Goal: Task Accomplishment & Management: Manage account settings

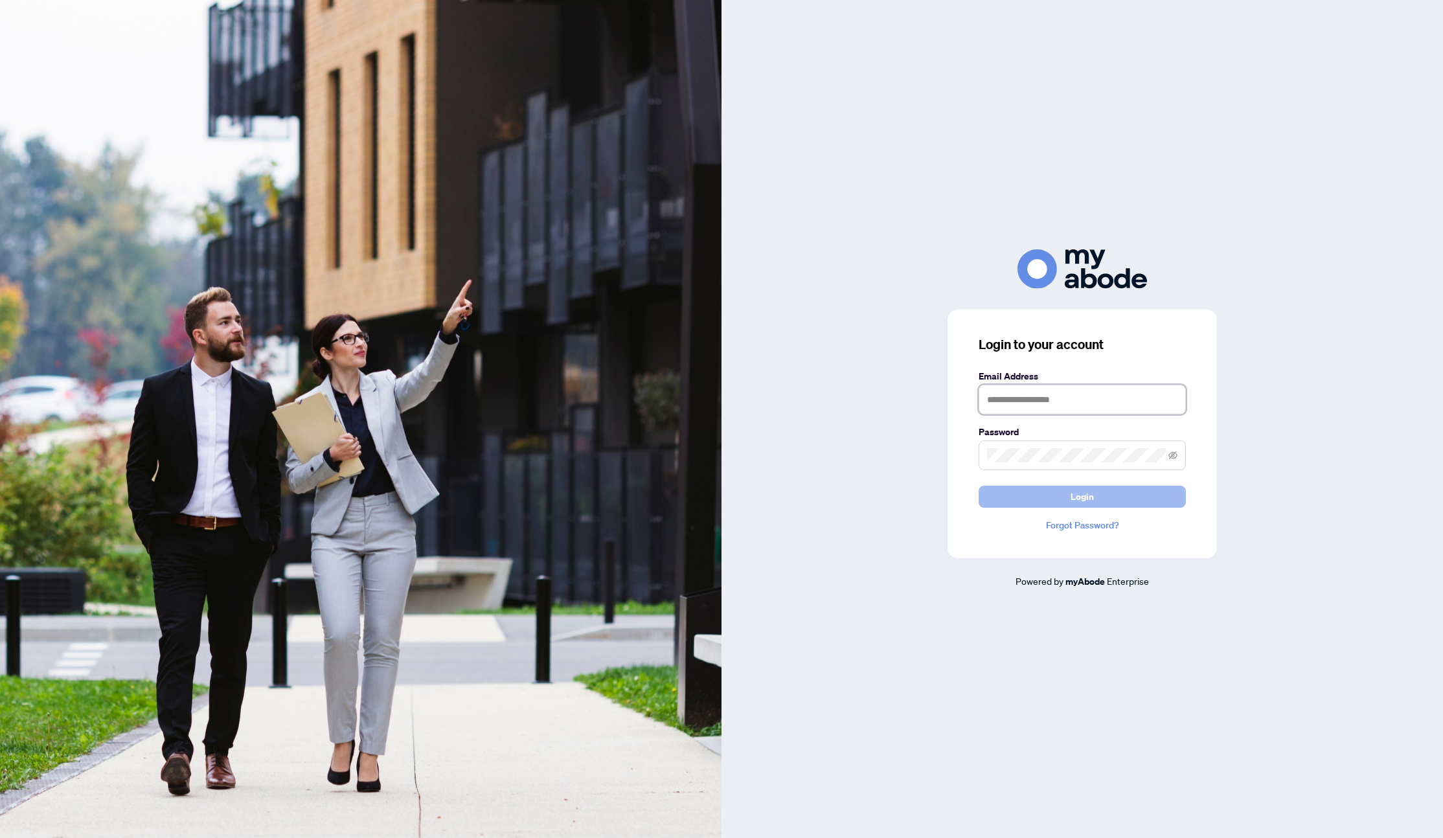
type input "**********"
click at [1070, 490] on button "Login" at bounding box center [1082, 497] width 207 height 22
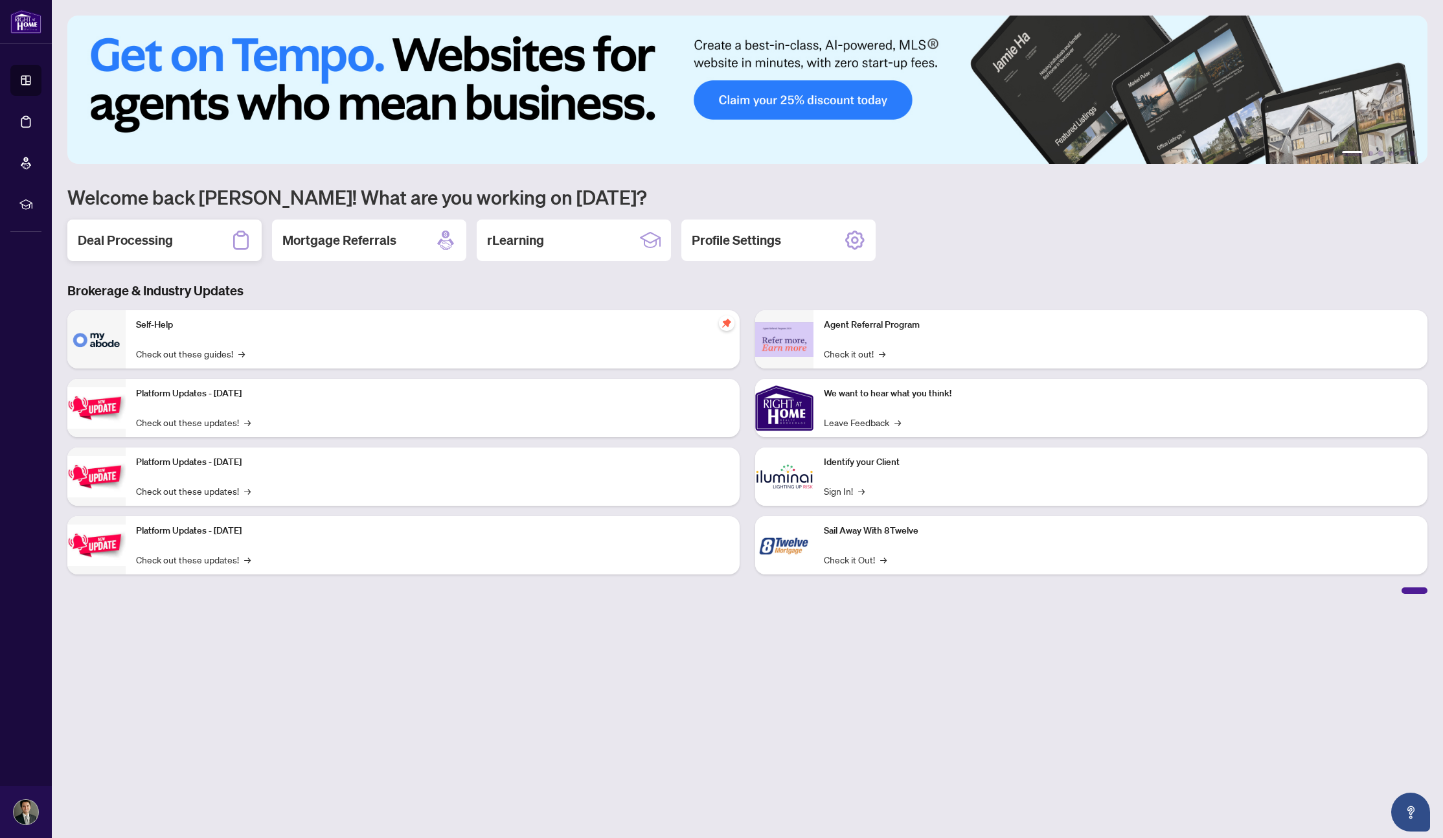
click at [188, 244] on div "Deal Processing" at bounding box center [164, 240] width 194 height 41
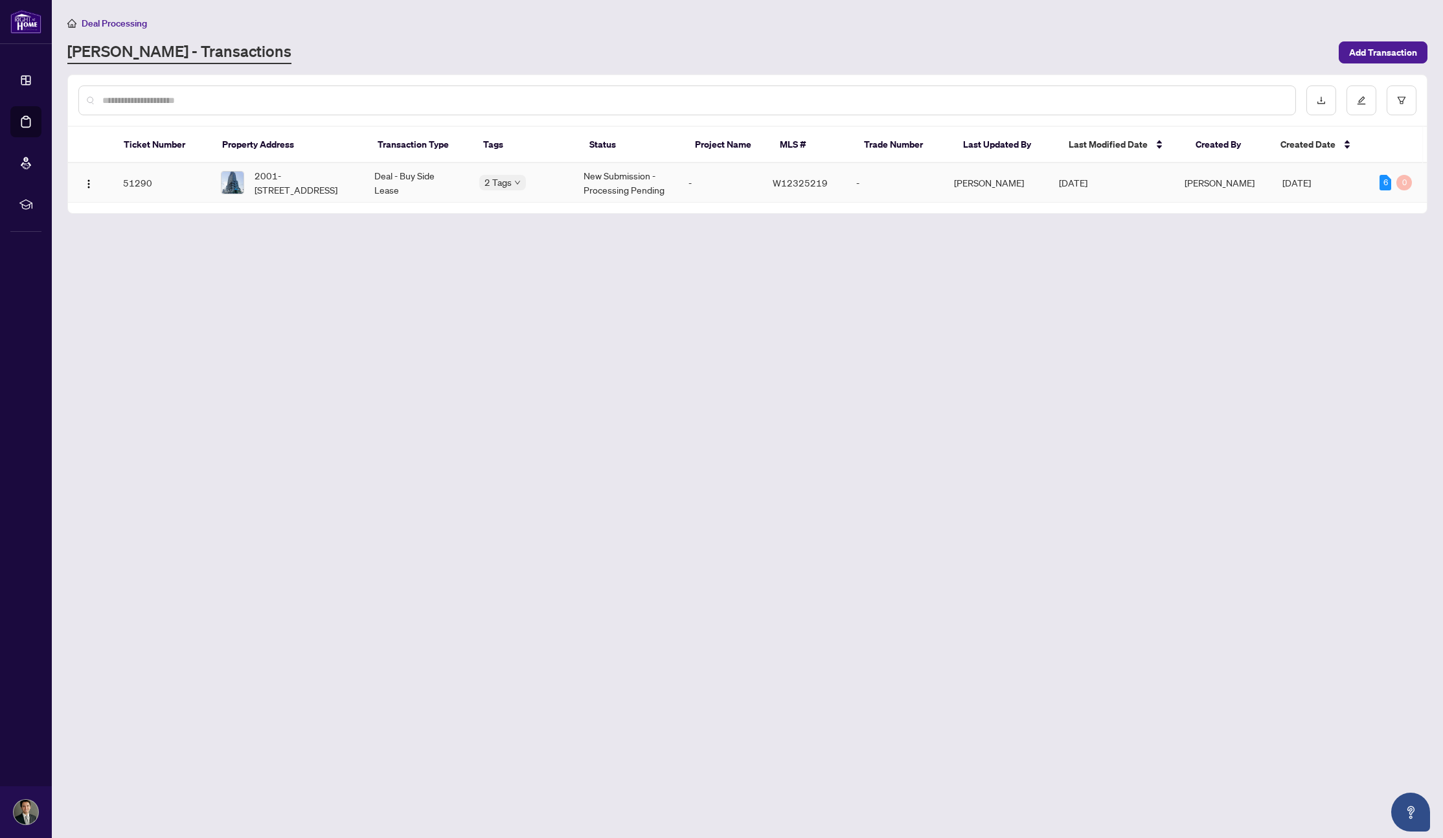
click at [262, 190] on span "2001-[STREET_ADDRESS]" at bounding box center [304, 182] width 99 height 29
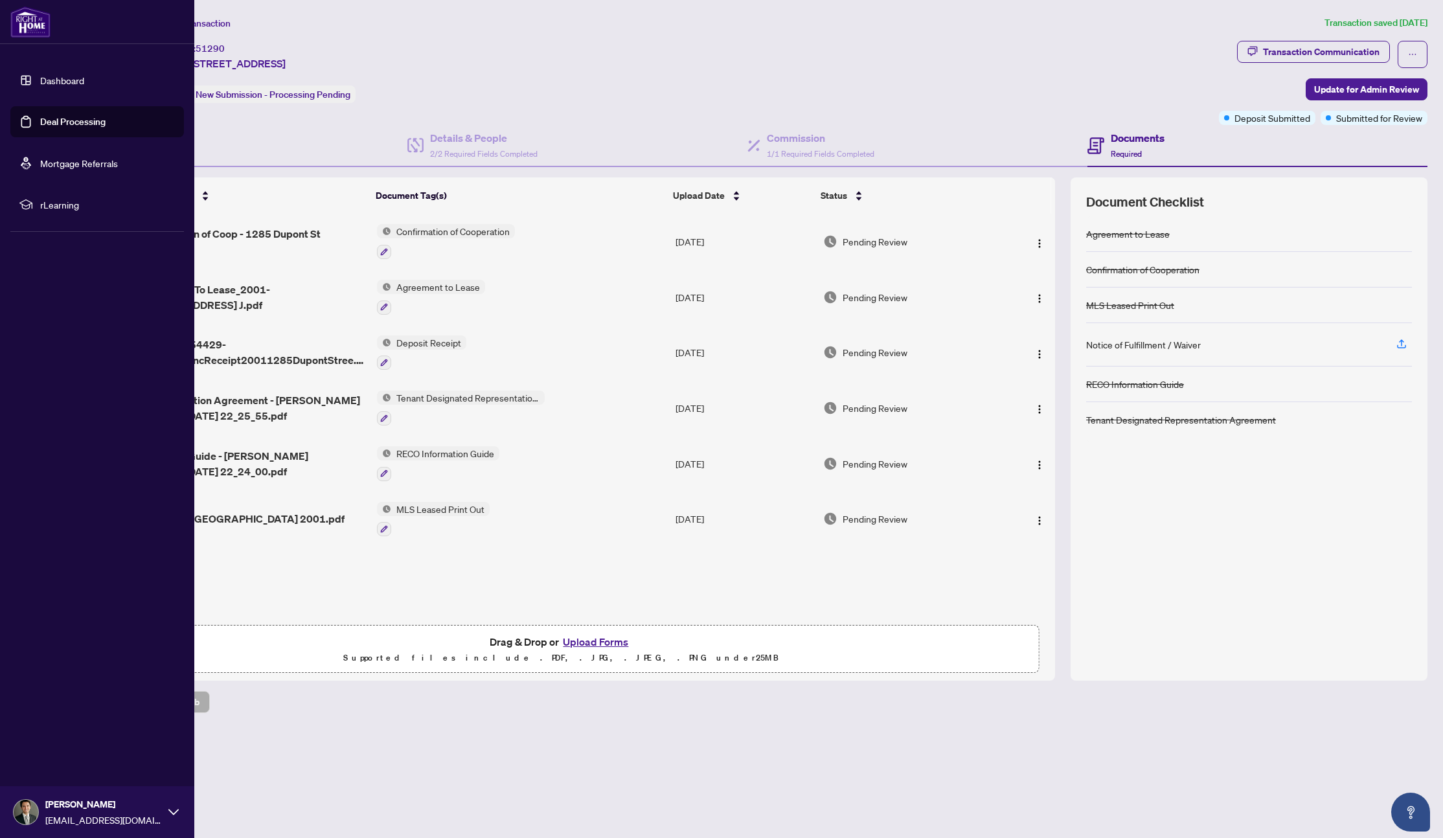
click at [40, 78] on link "Dashboard" at bounding box center [62, 80] width 44 height 12
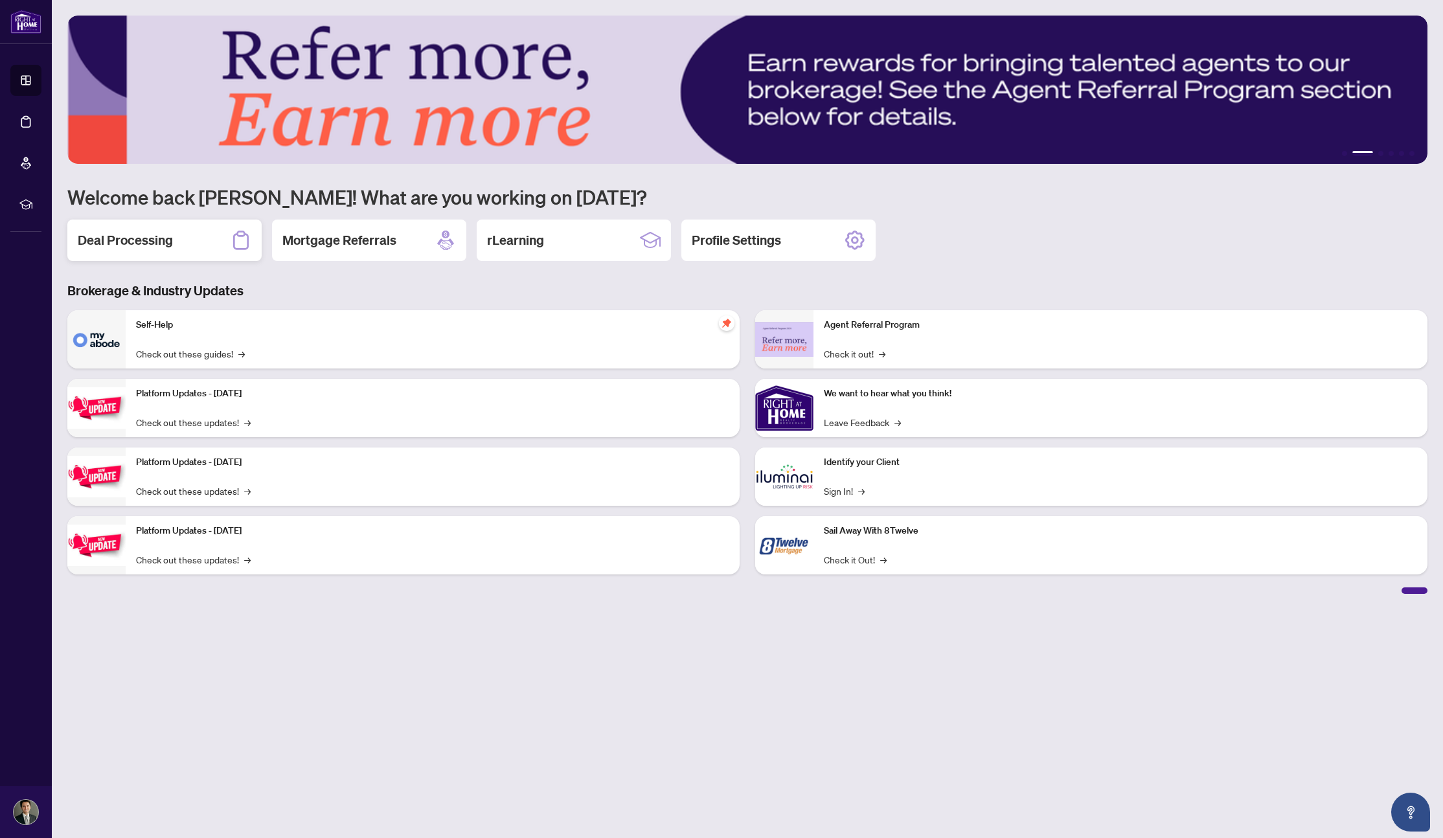
click at [223, 242] on div "Deal Processing" at bounding box center [164, 240] width 194 height 41
